Goal: Transaction & Acquisition: Purchase product/service

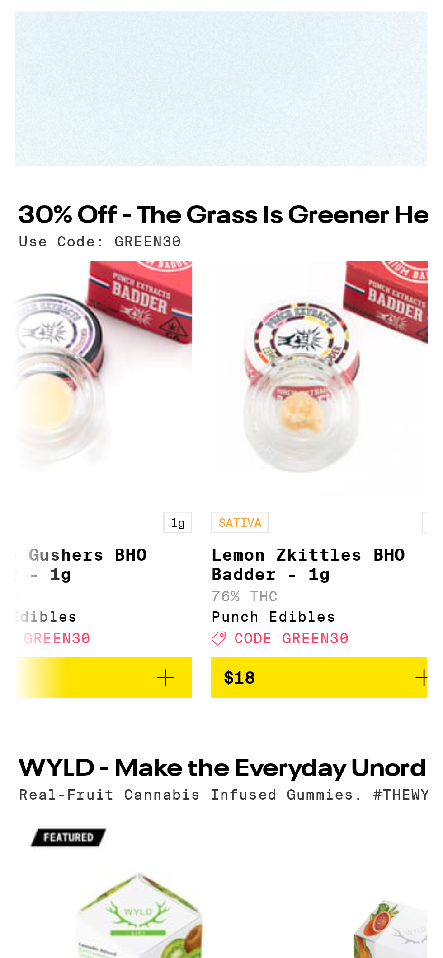
scroll to position [0, 2857]
